Goal: Information Seeking & Learning: Check status

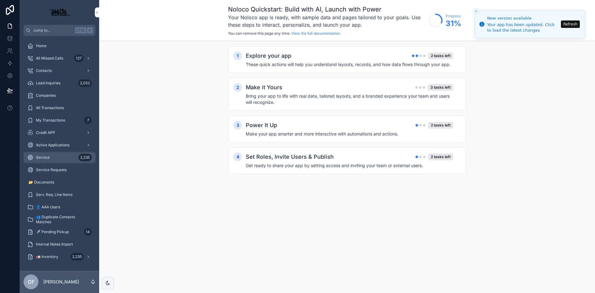
click at [55, 157] on div "Service 2,235" at bounding box center [59, 158] width 65 height 10
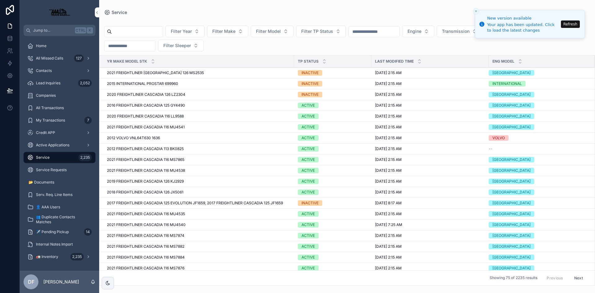
click at [567, 47] on div "Filter Year Filter Make Filter Model Filter TP Status Engine Transmission Searc…" at bounding box center [347, 38] width 496 height 26
click at [476, 11] on icon "Close toast" at bounding box center [476, 11] width 4 height 4
click at [474, 11] on button "Close toast" at bounding box center [476, 11] width 6 height 6
click at [476, 10] on li "New version available Your app has been updated. Click to load the latest chang…" at bounding box center [530, 24] width 110 height 29
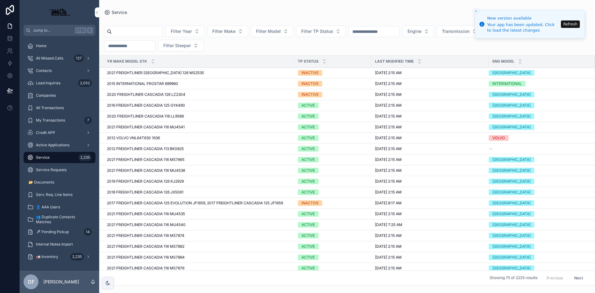
click at [477, 11] on line "Close toast" at bounding box center [476, 11] width 2 height 2
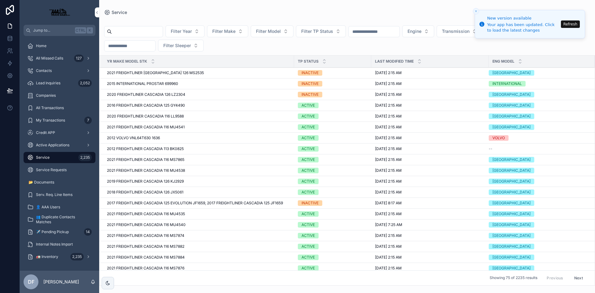
click at [477, 11] on line "Close toast" at bounding box center [476, 11] width 2 height 2
click at [159, 28] on input "scrollable content" at bounding box center [137, 31] width 51 height 9
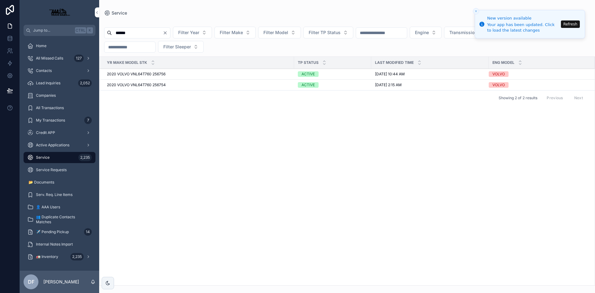
type input "******"
click at [154, 75] on span "2020 VOLVO VNL64T760 256756" at bounding box center [136, 74] width 59 height 5
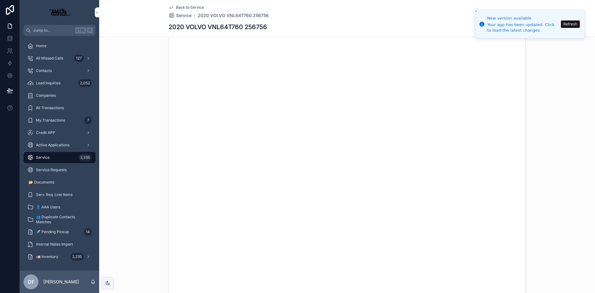
scroll to position [1345, 0]
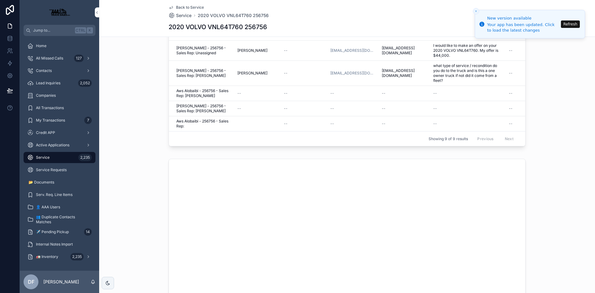
type textarea "**********"
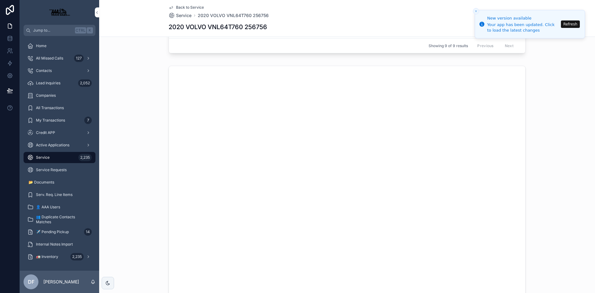
scroll to position [1574, 0]
click at [47, 160] on span "Service" at bounding box center [43, 157] width 14 height 5
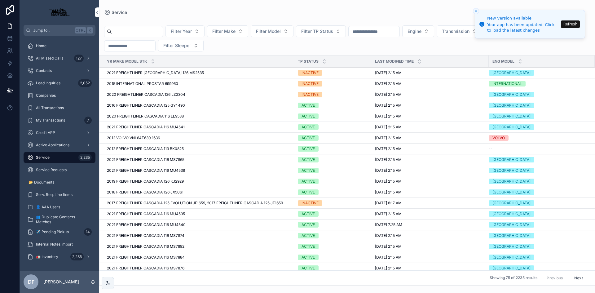
click at [130, 30] on input "scrollable content" at bounding box center [137, 31] width 51 height 9
type input "******"
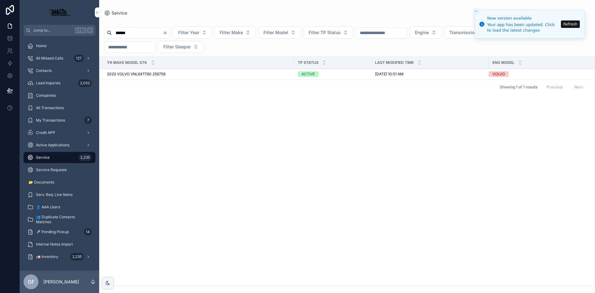
click at [108, 73] on span "2020 VOLVO VNL64T760 256756" at bounding box center [136, 74] width 59 height 5
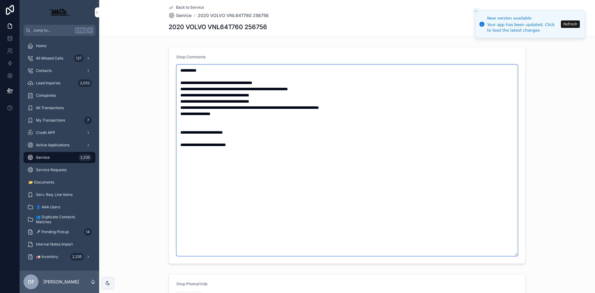
click at [243, 145] on textarea "**********" at bounding box center [347, 161] width 342 height 192
drag, startPoint x: 190, startPoint y: 159, endPoint x: 189, endPoint y: 163, distance: 3.9
click at [189, 163] on textarea "**********" at bounding box center [347, 161] width 342 height 192
click at [225, 163] on textarea "**********" at bounding box center [347, 161] width 342 height 192
click at [306, 161] on textarea "**********" at bounding box center [347, 161] width 342 height 192
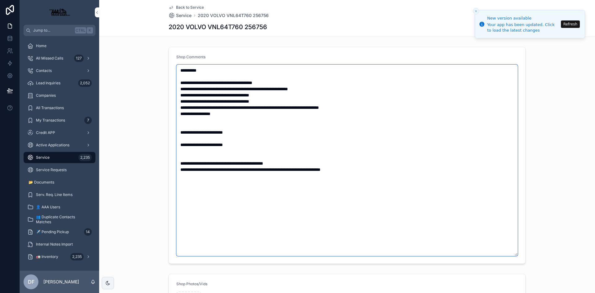
click at [360, 168] on textarea "**********" at bounding box center [347, 161] width 342 height 192
click at [342, 171] on textarea "**********" at bounding box center [347, 161] width 342 height 192
click at [352, 171] on textarea "**********" at bounding box center [347, 161] width 342 height 192
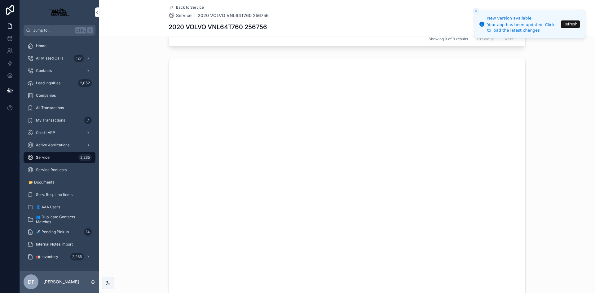
scroll to position [1574, 0]
click at [476, 9] on button "Close toast" at bounding box center [476, 11] width 6 height 6
click at [474, 9] on button "Close toast" at bounding box center [476, 11] width 6 height 6
click at [475, 10] on icon "Close toast" at bounding box center [476, 11] width 4 height 4
click at [477, 12] on icon "Close toast" at bounding box center [476, 11] width 4 height 4
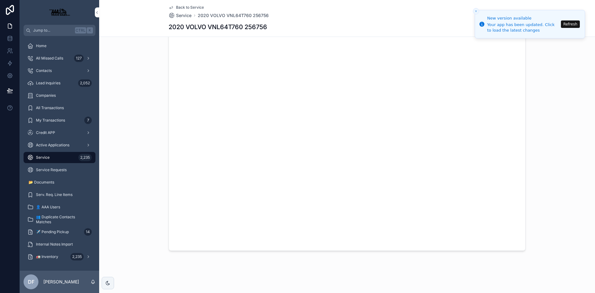
click at [547, 65] on div "scrollable content" at bounding box center [347, 104] width 496 height 299
click at [570, 103] on div "scrollable content" at bounding box center [347, 104] width 496 height 299
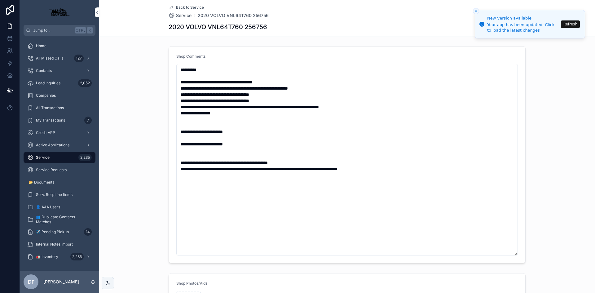
scroll to position [0, 0]
click at [182, 163] on textarea "**********" at bounding box center [347, 161] width 342 height 192
click at [185, 170] on textarea "**********" at bounding box center [347, 161] width 342 height 192
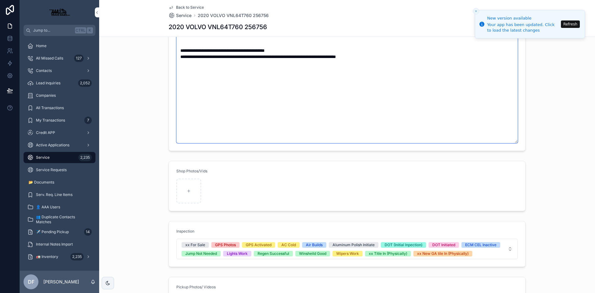
scroll to position [124, 0]
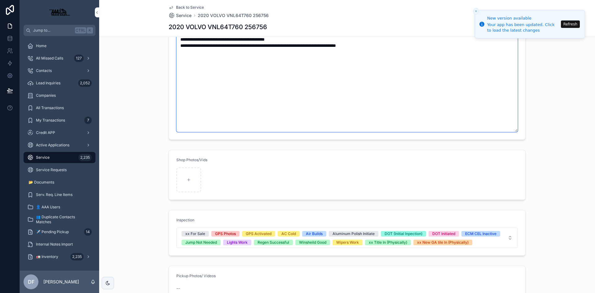
type textarea "**********"
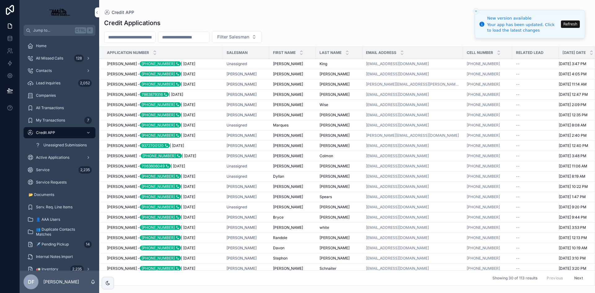
scroll to position [100, 0]
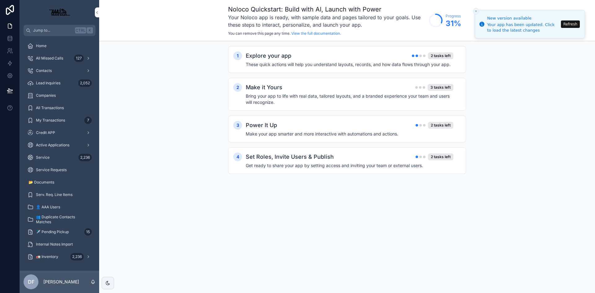
click at [478, 9] on icon "Close toast" at bounding box center [476, 11] width 4 height 4
click at [476, 8] on button "Close toast" at bounding box center [476, 11] width 6 height 6
click at [58, 135] on div "Credit APP" at bounding box center [59, 133] width 65 height 10
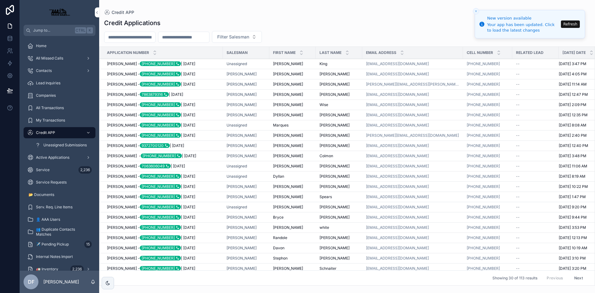
click at [128, 38] on input "scrollable content" at bounding box center [130, 37] width 51 height 9
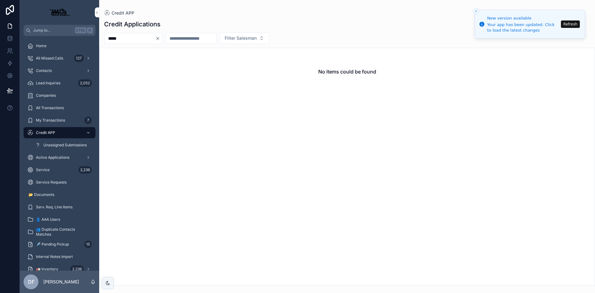
type input "*****"
click at [160, 37] on icon "Clear" at bounding box center [157, 38] width 5 height 5
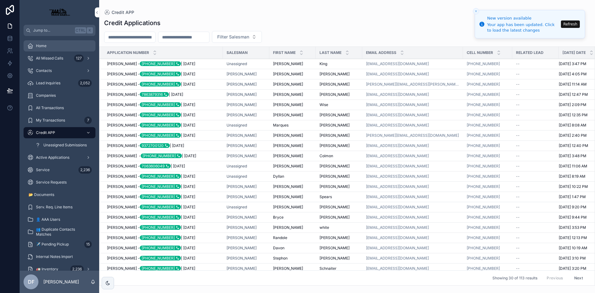
click at [49, 46] on div "Home" at bounding box center [59, 46] width 65 height 10
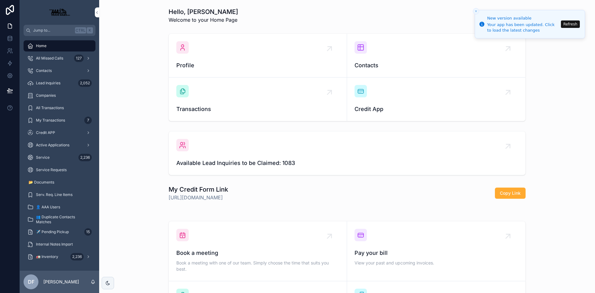
click at [570, 26] on button "Refresh" at bounding box center [570, 23] width 19 height 7
click at [59, 132] on div "Credit APP" at bounding box center [59, 133] width 65 height 10
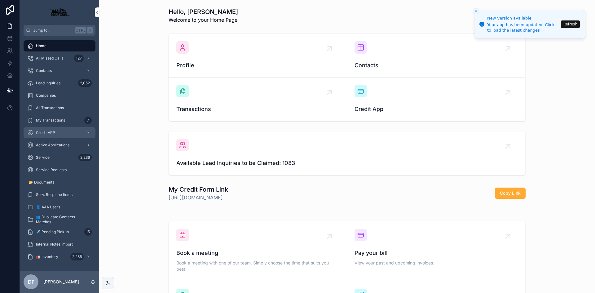
click at [59, 132] on div "Credit APP" at bounding box center [59, 133] width 65 height 10
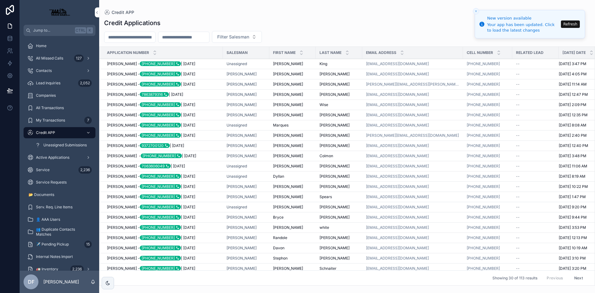
click at [55, 132] on span "Credit APP" at bounding box center [45, 132] width 19 height 5
click at [140, 38] on input "scrollable content" at bounding box center [130, 37] width 51 height 9
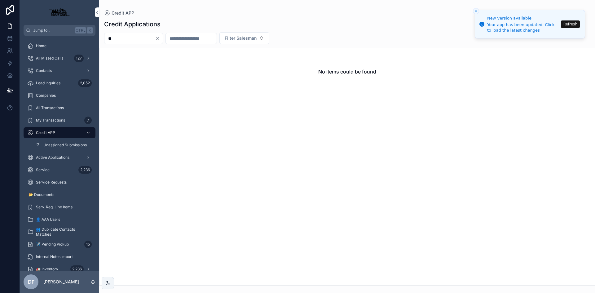
type input "*"
drag, startPoint x: 149, startPoint y: 42, endPoint x: 106, endPoint y: 43, distance: 43.1
click at [106, 43] on div "**********" at bounding box center [133, 38] width 59 height 11
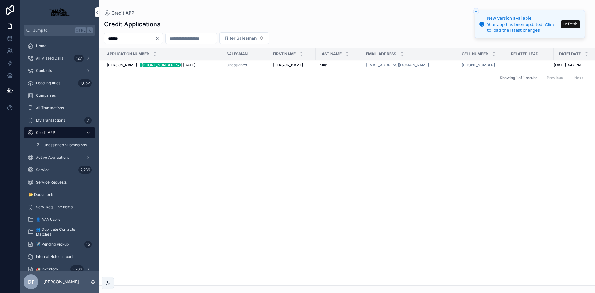
type input "*****"
click at [122, 64] on span "[PERSON_NAME] - [PHONE_NUMBER] | [DATE]" at bounding box center [151, 65] width 88 height 5
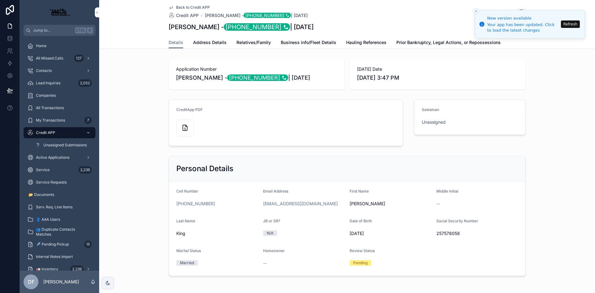
scroll to position [25, 0]
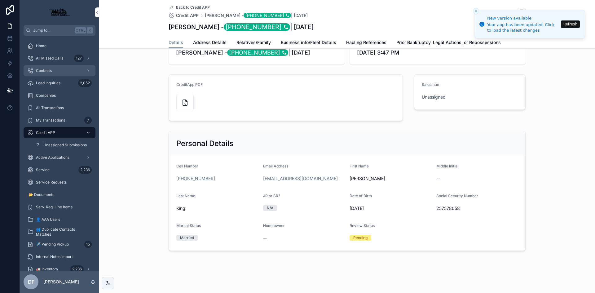
click at [42, 71] on span "Contacts" at bounding box center [44, 70] width 16 height 5
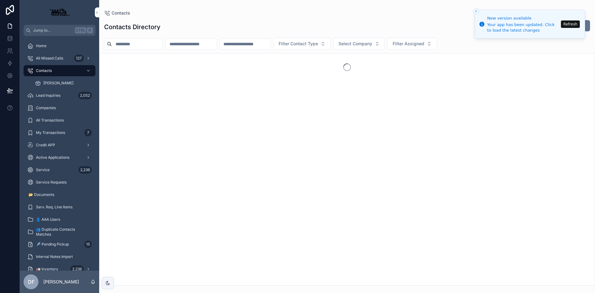
click at [147, 44] on input "scrollable content" at bounding box center [137, 44] width 51 height 9
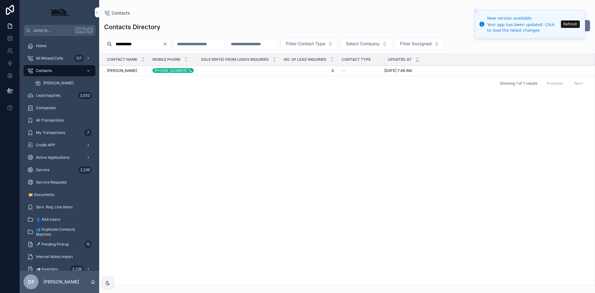
type input "**********"
click at [113, 70] on span "Brian King" at bounding box center [122, 70] width 30 height 5
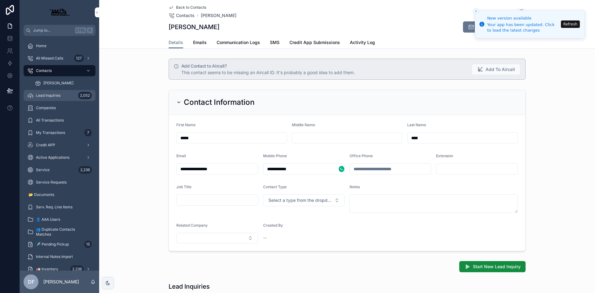
click at [48, 94] on span "Lead Inquiries" at bounding box center [48, 95] width 24 height 5
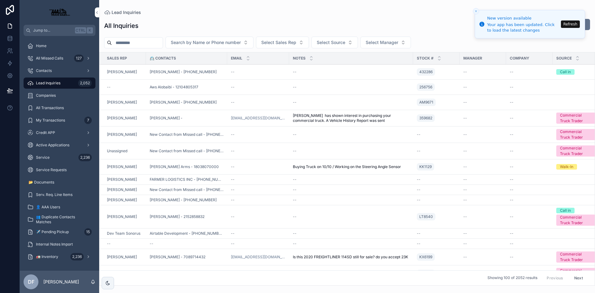
click at [138, 40] on input "scrollable content" at bounding box center [137, 42] width 51 height 9
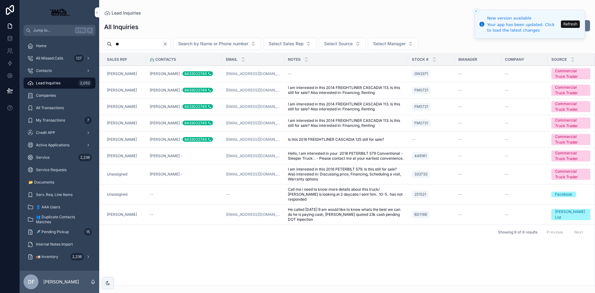
type input "*"
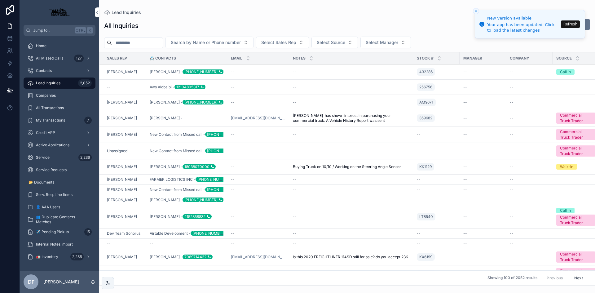
click at [145, 41] on input "scrollable content" at bounding box center [137, 42] width 51 height 9
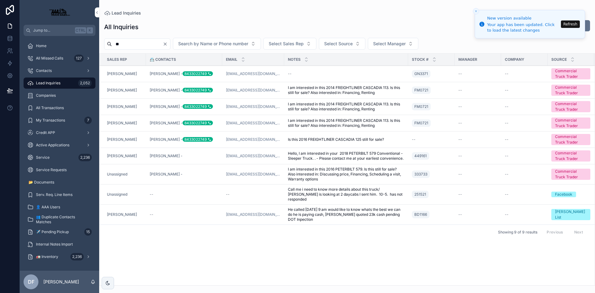
type input "*"
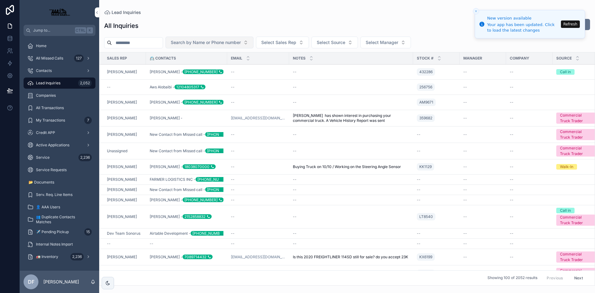
click at [205, 42] on span "Search by Name or Phone number" at bounding box center [206, 42] width 70 height 6
type input "**********"
click at [198, 70] on span "Brian King - +17705848601" at bounding box center [222, 68] width 74 height 6
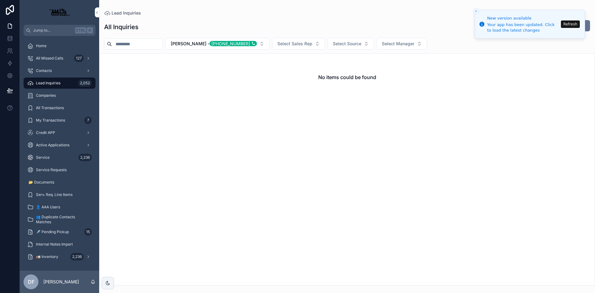
click at [128, 42] on input "scrollable content" at bounding box center [137, 44] width 51 height 9
click at [55, 133] on span "Credit APP" at bounding box center [45, 132] width 19 height 5
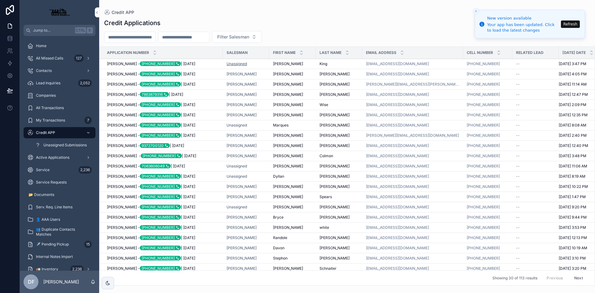
click at [239, 65] on span "Unassigned" at bounding box center [237, 63] width 20 height 5
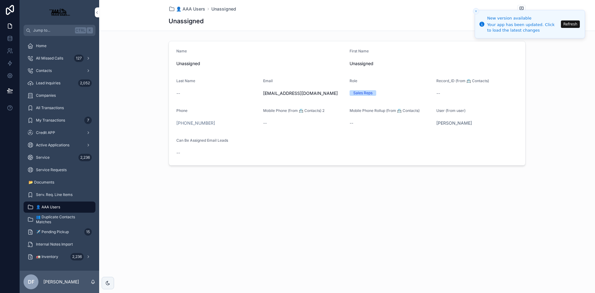
click at [571, 25] on button "Refresh" at bounding box center [570, 23] width 19 height 7
click at [477, 11] on icon "Close toast" at bounding box center [476, 11] width 4 height 4
click at [474, 11] on button "Close toast" at bounding box center [476, 11] width 6 height 6
click at [475, 11] on icon "Close toast" at bounding box center [476, 11] width 4 height 4
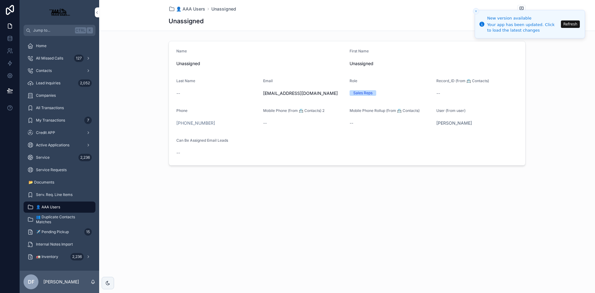
click at [475, 11] on icon "Close toast" at bounding box center [476, 11] width 4 height 4
click at [566, 24] on button "Refresh" at bounding box center [570, 23] width 19 height 7
click at [576, 22] on button "Refresh" at bounding box center [570, 23] width 19 height 7
click at [42, 71] on span "Contacts" at bounding box center [44, 70] width 16 height 5
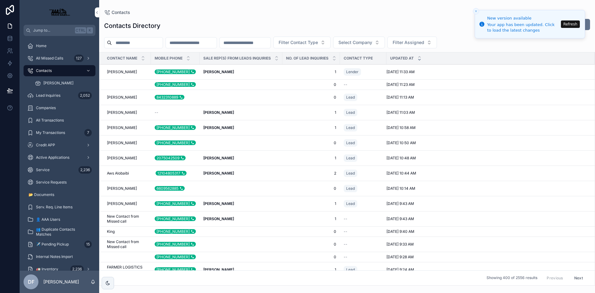
click at [132, 41] on input "scrollable content" at bounding box center [137, 42] width 51 height 9
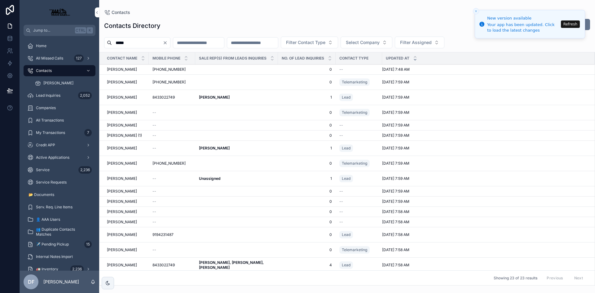
type input "*****"
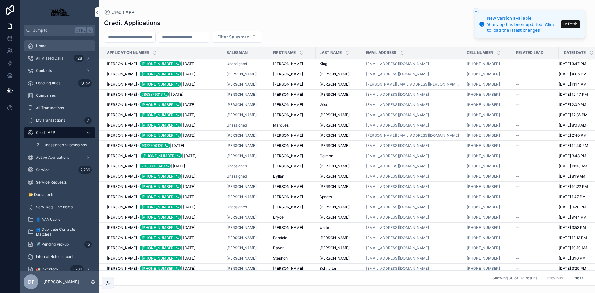
scroll to position [100, 0]
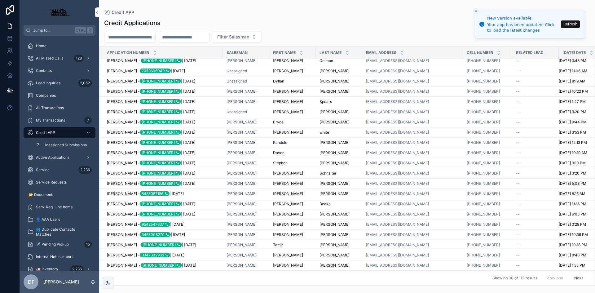
click at [51, 132] on span "Credit APP" at bounding box center [45, 132] width 19 height 5
click at [149, 37] on input "scrollable content" at bounding box center [130, 37] width 51 height 9
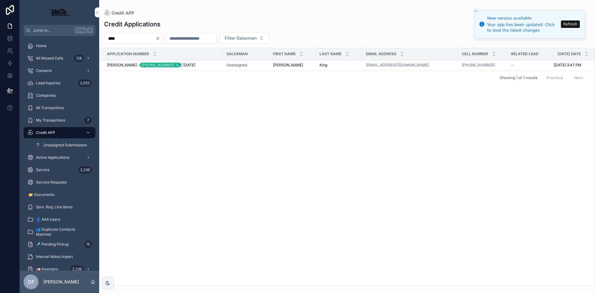
type input "****"
click at [115, 63] on span "[PERSON_NAME] - [PHONE_NUMBER] | [DATE]" at bounding box center [151, 65] width 88 height 5
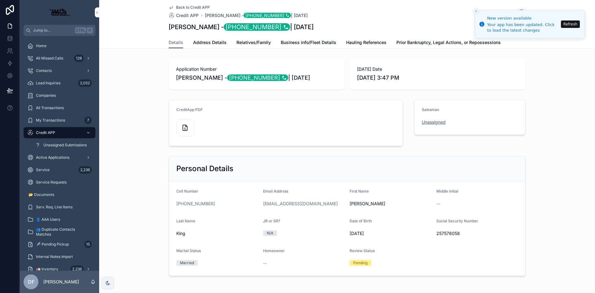
click at [430, 124] on span "Unassigned" at bounding box center [434, 122] width 24 height 6
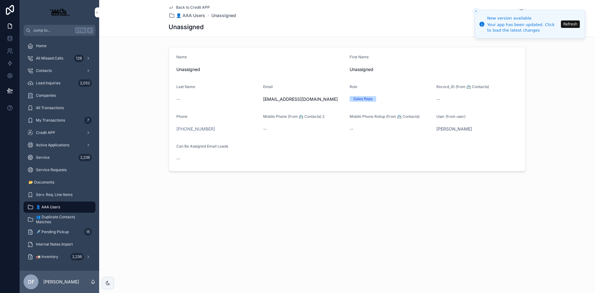
click at [476, 11] on line "Close toast" at bounding box center [476, 11] width 2 height 2
click at [570, 26] on button "Refresh" at bounding box center [570, 23] width 19 height 7
click at [58, 134] on div "Credit APP" at bounding box center [59, 133] width 65 height 10
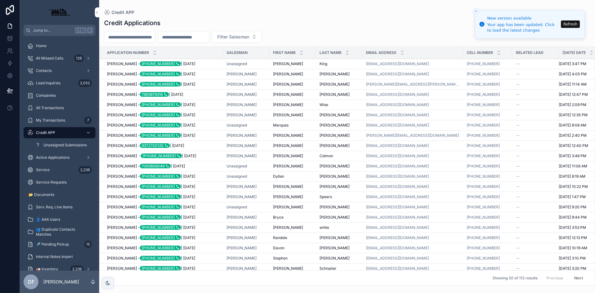
click at [112, 63] on span "[PERSON_NAME] - [PHONE_NUMBER] | [DATE]" at bounding box center [151, 63] width 88 height 5
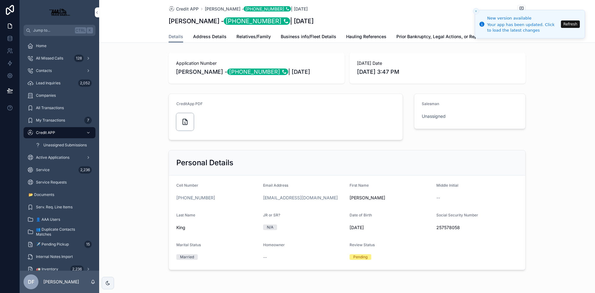
click at [184, 115] on div "scrollable content" at bounding box center [184, 121] width 17 height 17
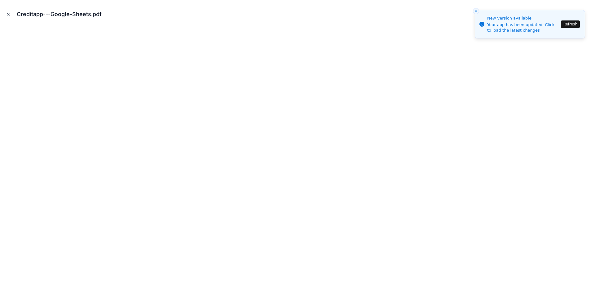
click at [11, 14] on button "Close modal" at bounding box center [8, 14] width 7 height 7
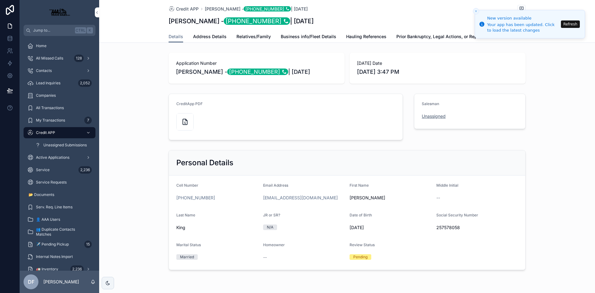
click at [435, 117] on span "Unassigned" at bounding box center [434, 116] width 24 height 6
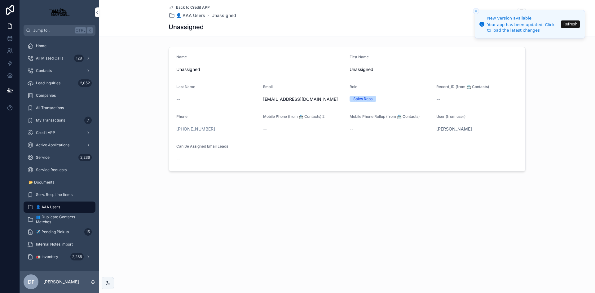
click at [366, 99] on div "Sales Reps" at bounding box center [363, 99] width 19 height 6
drag, startPoint x: 373, startPoint y: 98, endPoint x: 348, endPoint y: 98, distance: 25.4
click at [348, 98] on form "Name Unassigned First Name Unassigned Last Name -- Email office@aaatrucksales.c…" at bounding box center [347, 109] width 357 height 124
click at [478, 10] on icon "Close toast" at bounding box center [476, 11] width 4 height 4
click at [476, 10] on icon "Close toast" at bounding box center [476, 11] width 4 height 4
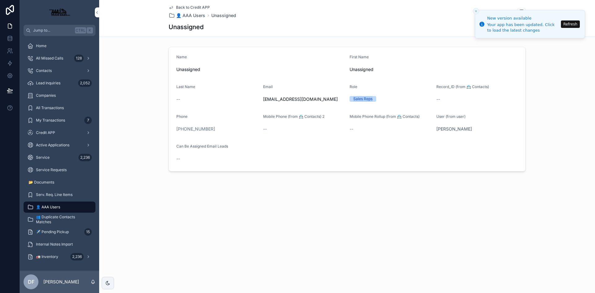
click at [475, 12] on icon "Close toast" at bounding box center [476, 11] width 4 height 4
click at [567, 24] on button "Refresh" at bounding box center [570, 23] width 19 height 7
click at [566, 24] on button "Refresh" at bounding box center [570, 23] width 19 height 7
click at [510, 26] on div "Your app has been updated. Click to load the latest changes" at bounding box center [524, 27] width 72 height 11
click at [474, 10] on button "Close toast" at bounding box center [476, 11] width 6 height 6
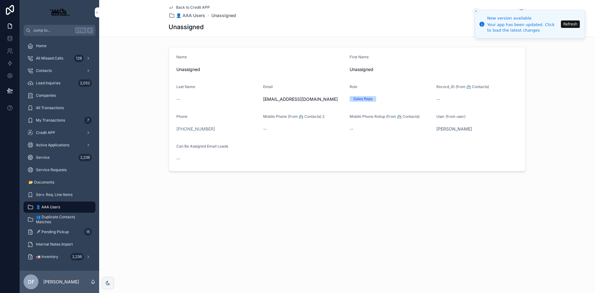
click at [475, 10] on line "Close toast" at bounding box center [476, 11] width 2 height 2
click at [476, 10] on icon "Close toast" at bounding box center [476, 11] width 4 height 4
click at [477, 11] on line "Close toast" at bounding box center [476, 11] width 2 height 2
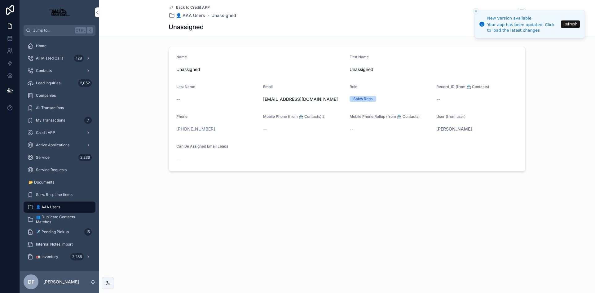
click at [477, 11] on line "Close toast" at bounding box center [476, 11] width 2 height 2
click at [572, 26] on button "Refresh" at bounding box center [570, 23] width 19 height 7
click at [46, 72] on span "Contacts" at bounding box center [44, 70] width 16 height 5
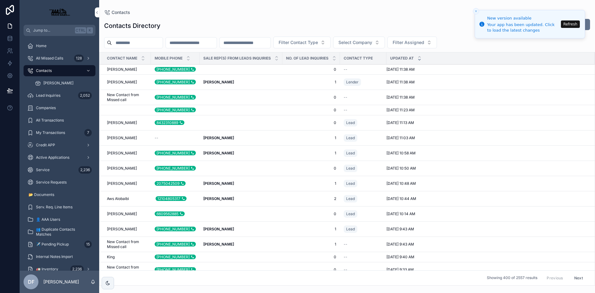
click at [122, 69] on span "[PERSON_NAME]" at bounding box center [122, 69] width 30 height 5
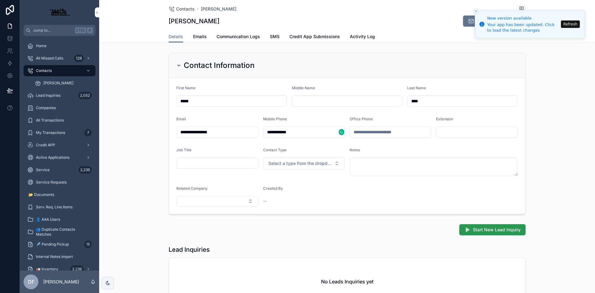
click at [476, 231] on span "Start New Lead Inquiry" at bounding box center [497, 230] width 48 height 6
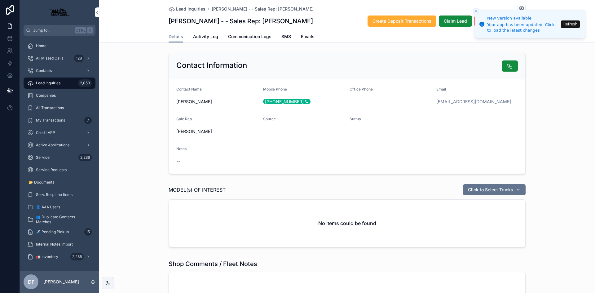
click at [478, 10] on icon "Close toast" at bounding box center [476, 11] width 4 height 4
click at [570, 24] on button "Refresh" at bounding box center [570, 23] width 19 height 7
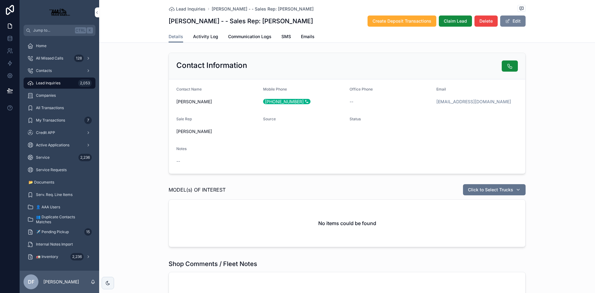
click at [506, 21] on span "scrollable content" at bounding box center [508, 21] width 5 height 5
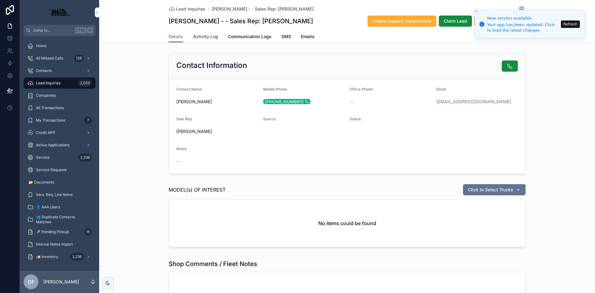
click at [199, 36] on span "Activity Log" at bounding box center [205, 36] width 25 height 6
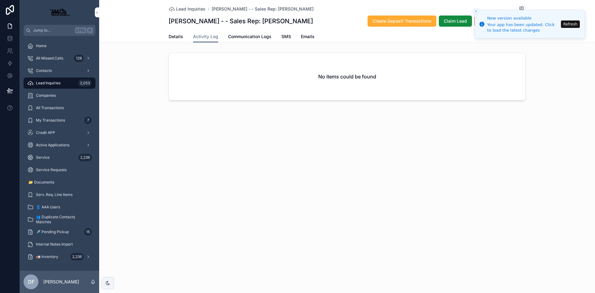
click at [477, 13] on icon "Close toast" at bounding box center [476, 11] width 4 height 4
click at [476, 11] on icon "Close toast" at bounding box center [476, 11] width 4 height 4
click at [574, 22] on button "Refresh" at bounding box center [570, 23] width 19 height 7
click at [50, 281] on p "[PERSON_NAME]" at bounding box center [61, 282] width 36 height 6
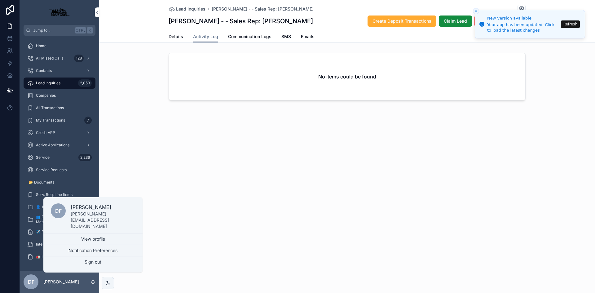
click at [32, 283] on span "DF" at bounding box center [31, 281] width 7 height 7
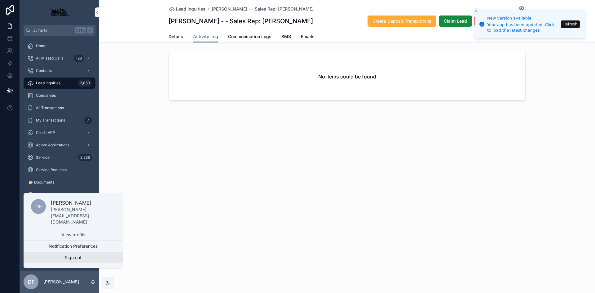
click at [69, 257] on button "Sign out" at bounding box center [73, 257] width 99 height 11
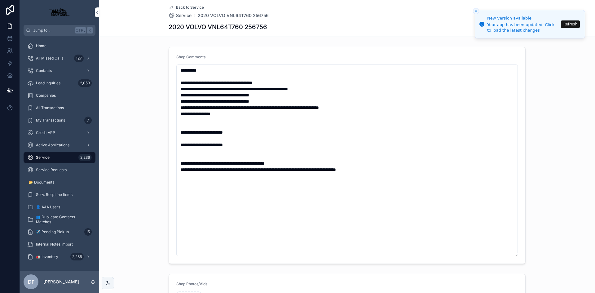
scroll to position [93, 0]
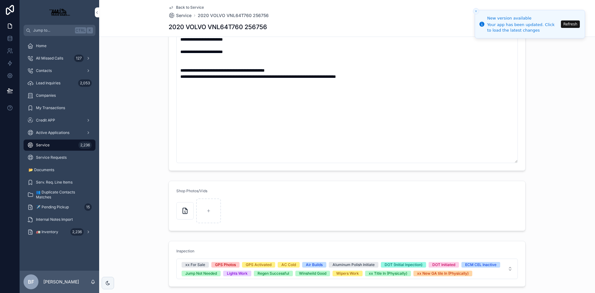
type textarea "**********"
